Goal: Task Accomplishment & Management: Manage account settings

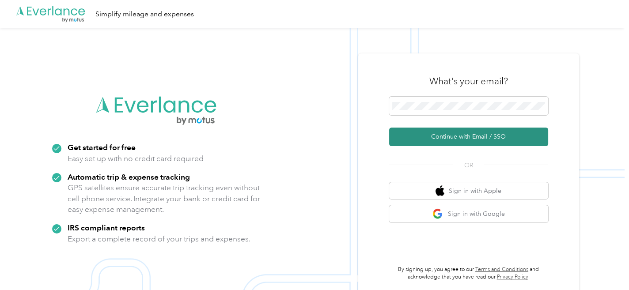
click at [470, 139] on button "Continue with Email / SSO" at bounding box center [468, 137] width 159 height 19
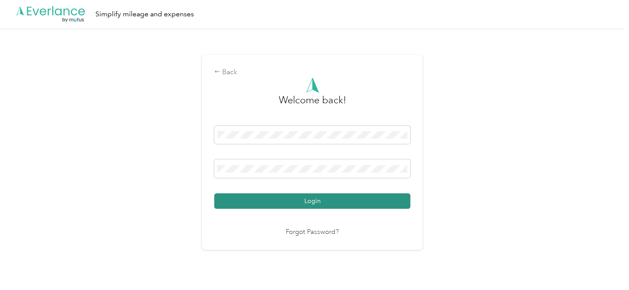
click at [326, 203] on button "Login" at bounding box center [312, 201] width 196 height 15
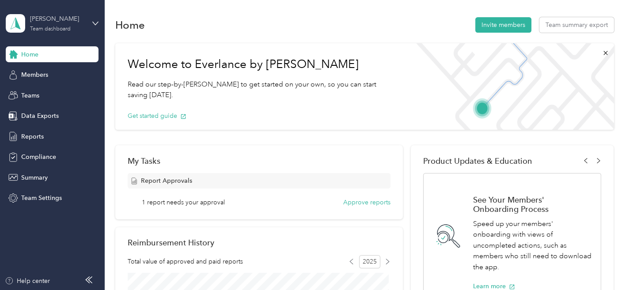
click at [42, 30] on div "Team dashboard" at bounding box center [50, 29] width 41 height 5
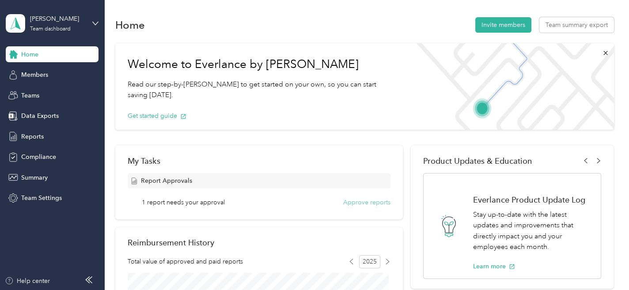
click at [371, 204] on button "Approve reports" at bounding box center [366, 202] width 47 height 9
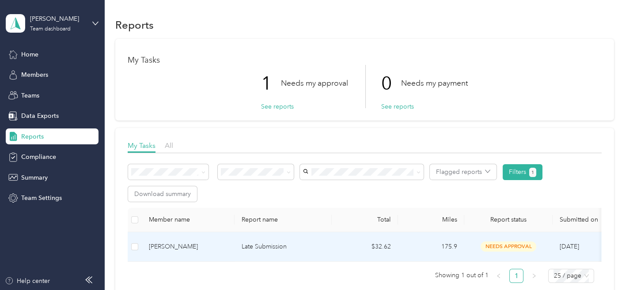
click at [138, 252] on td at bounding box center [135, 247] width 14 height 30
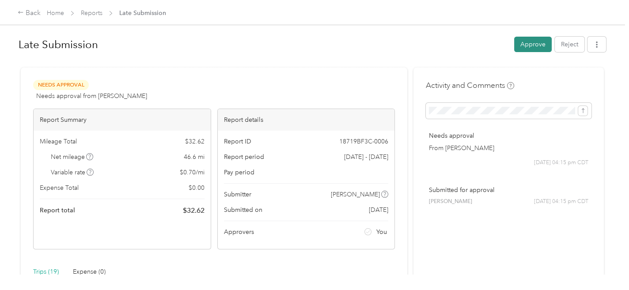
click at [528, 47] on button "Approve" at bounding box center [533, 44] width 38 height 15
